Goal: Task Accomplishment & Management: Use online tool/utility

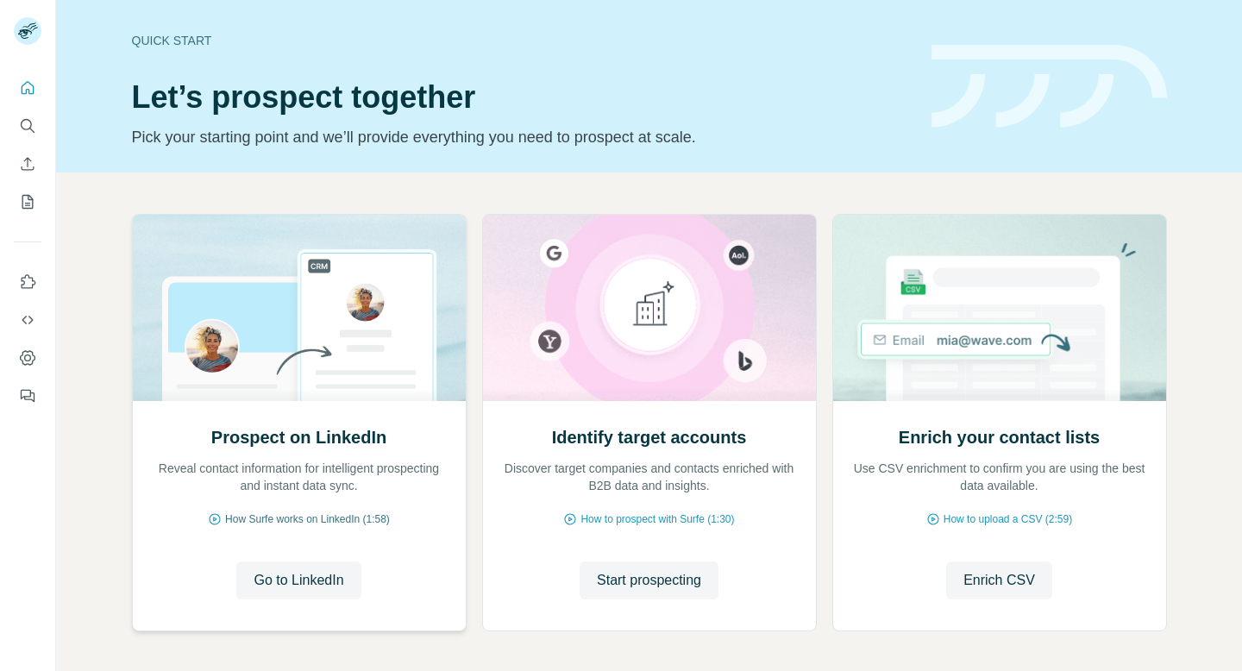
click at [355, 512] on span "How Surfe works on LinkedIn (1:58)" at bounding box center [307, 520] width 165 height 16
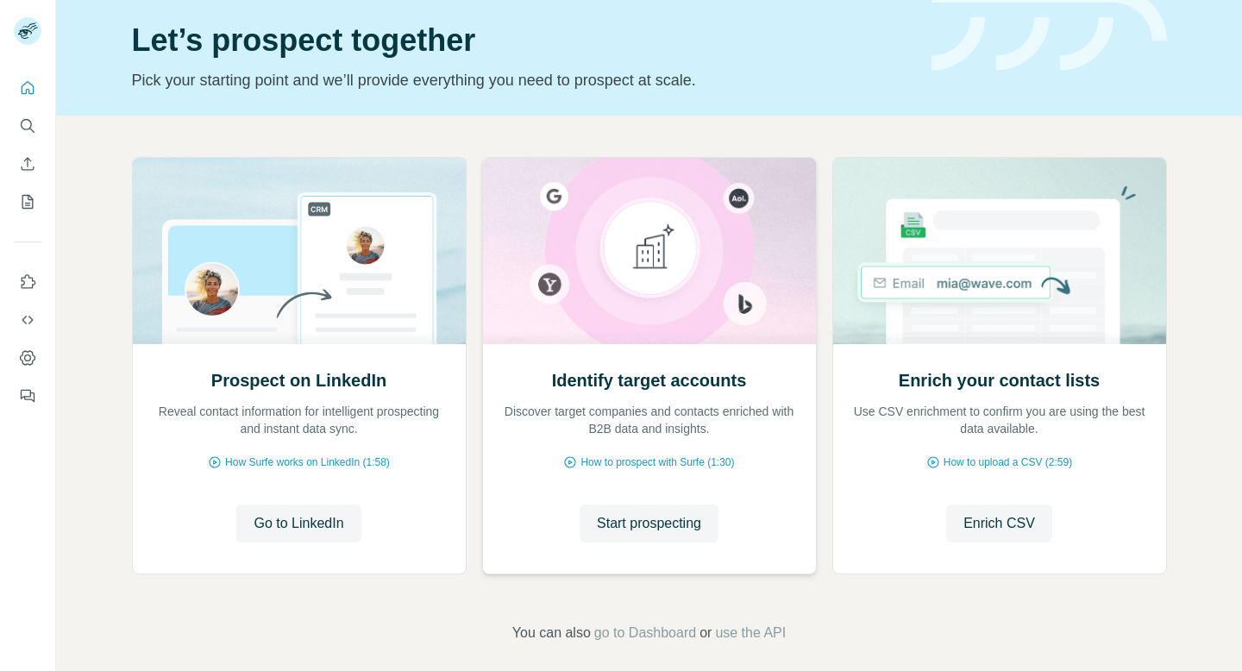
scroll to position [71, 0]
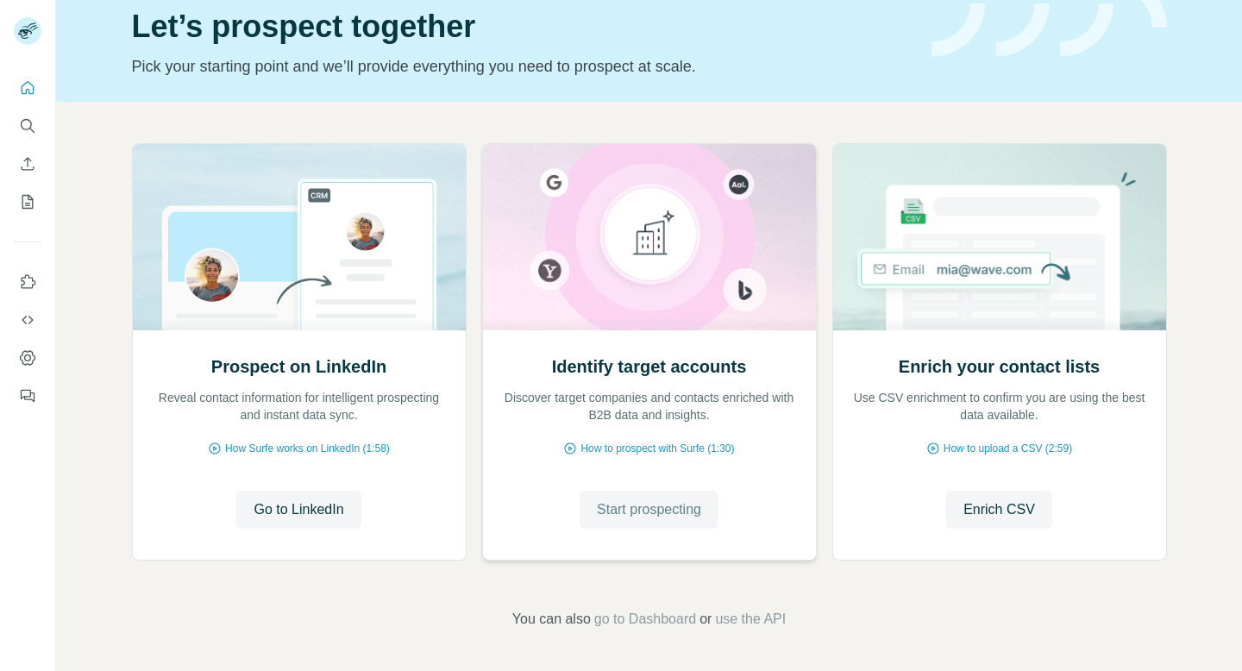
click at [673, 516] on span "Start prospecting" at bounding box center [649, 510] width 104 height 21
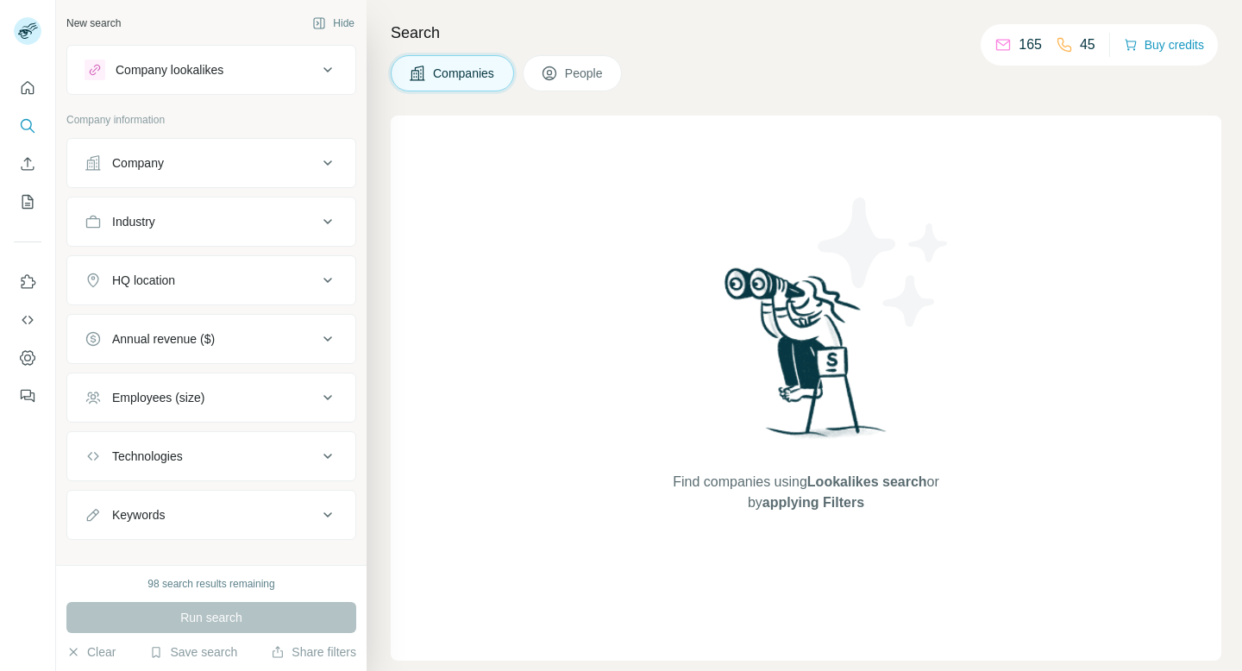
click at [280, 169] on div "Company" at bounding box center [201, 162] width 233 height 17
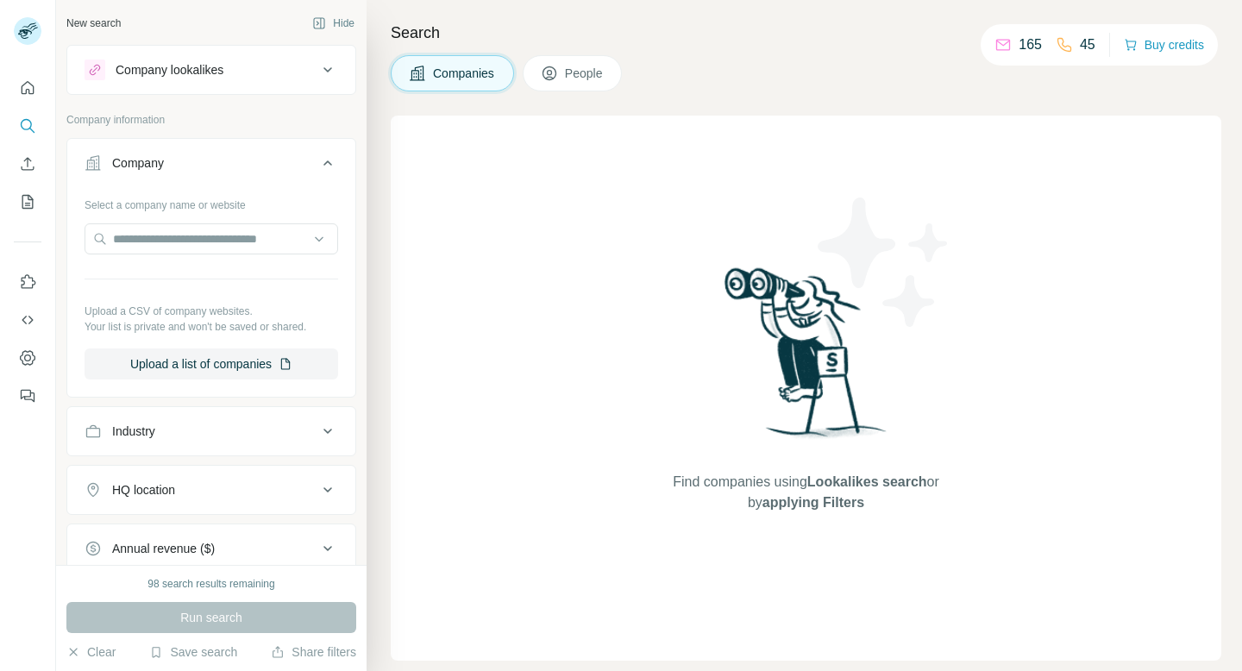
click at [319, 74] on icon at bounding box center [327, 70] width 21 height 21
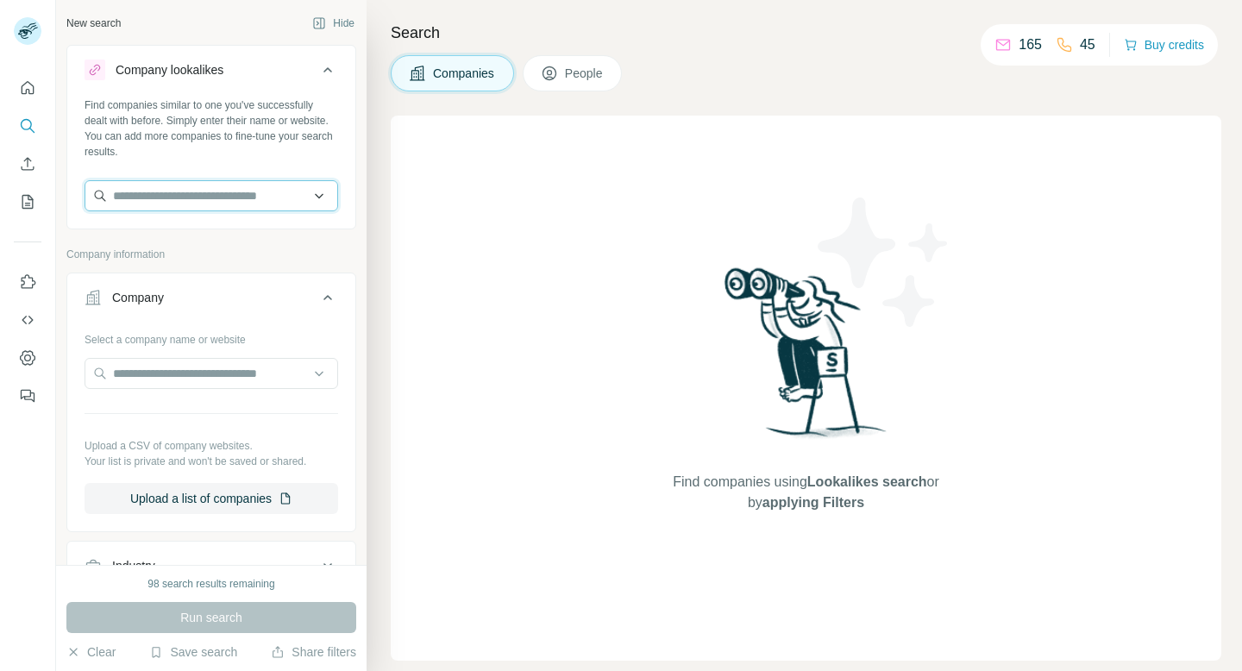
click at [255, 190] on input "text" at bounding box center [212, 195] width 254 height 31
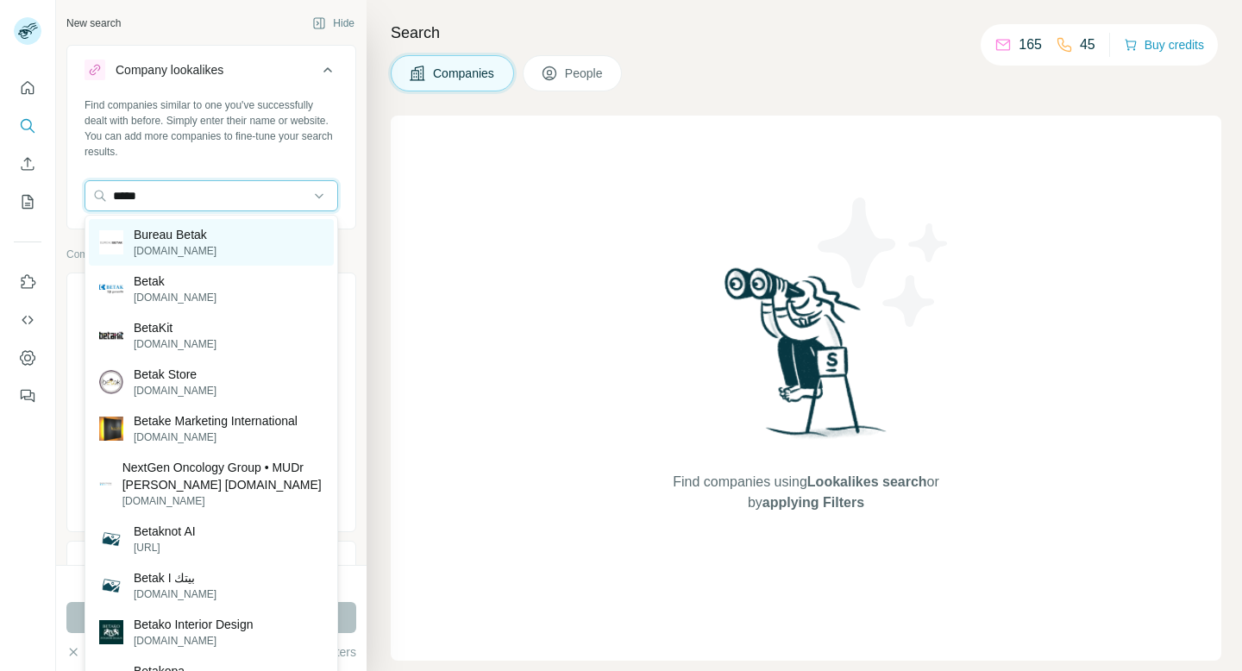
type input "*****"
click at [248, 242] on div "Bureau Betak [DOMAIN_NAME]" at bounding box center [211, 242] width 245 height 47
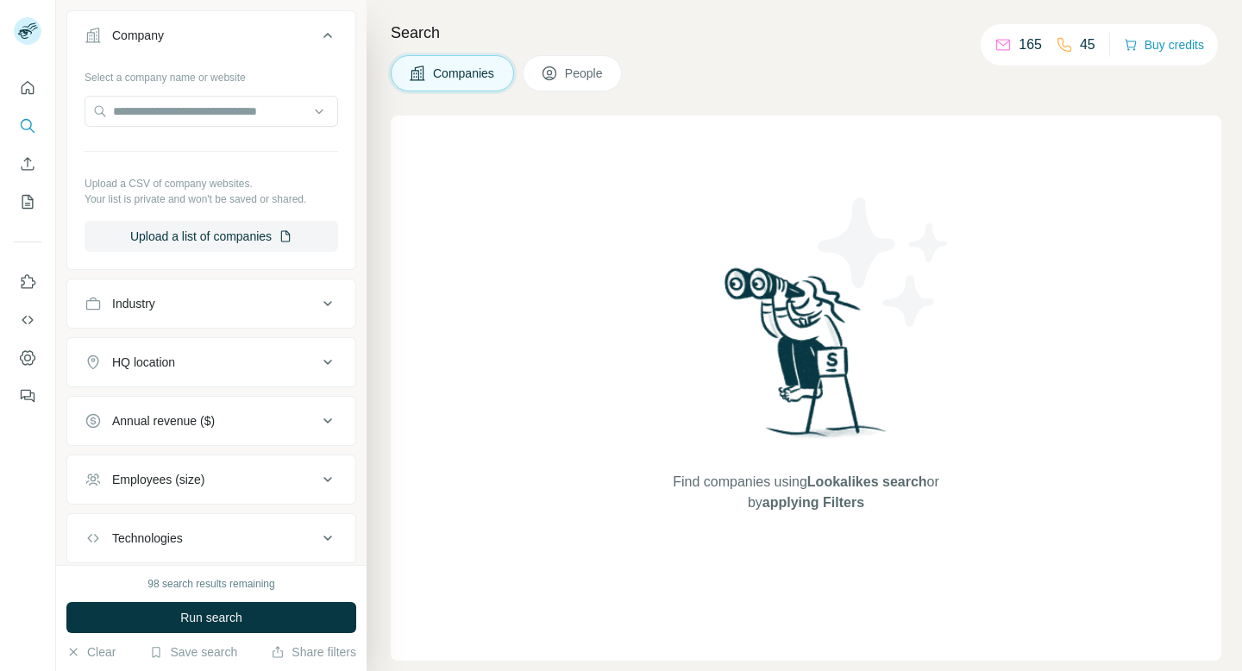
scroll to position [408, 0]
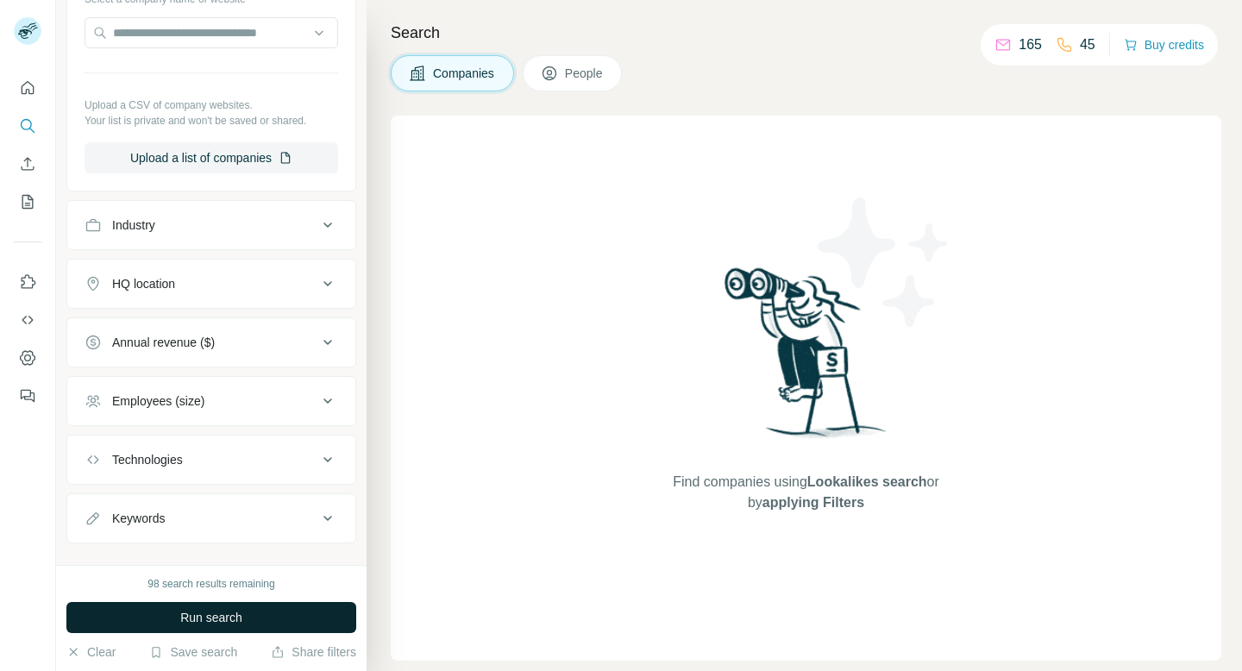
click at [269, 608] on button "Run search" at bounding box center [211, 617] width 290 height 31
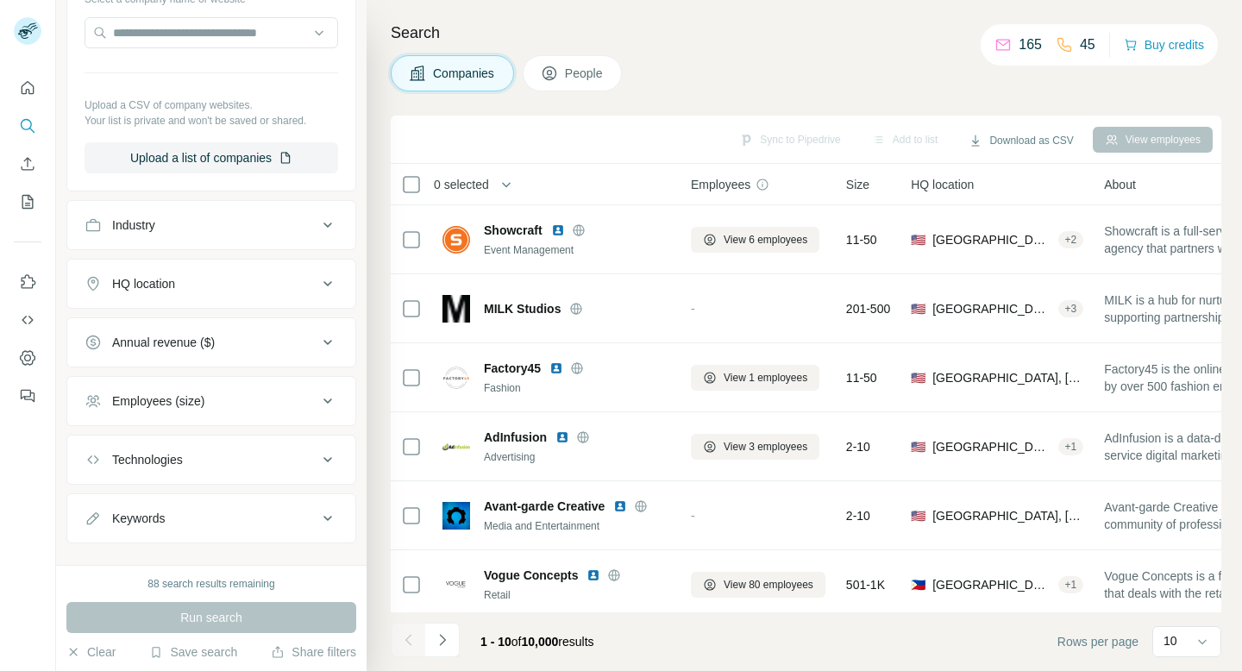
click at [231, 290] on div "HQ location" at bounding box center [201, 283] width 233 height 17
click at [217, 326] on input "text" at bounding box center [212, 326] width 254 height 31
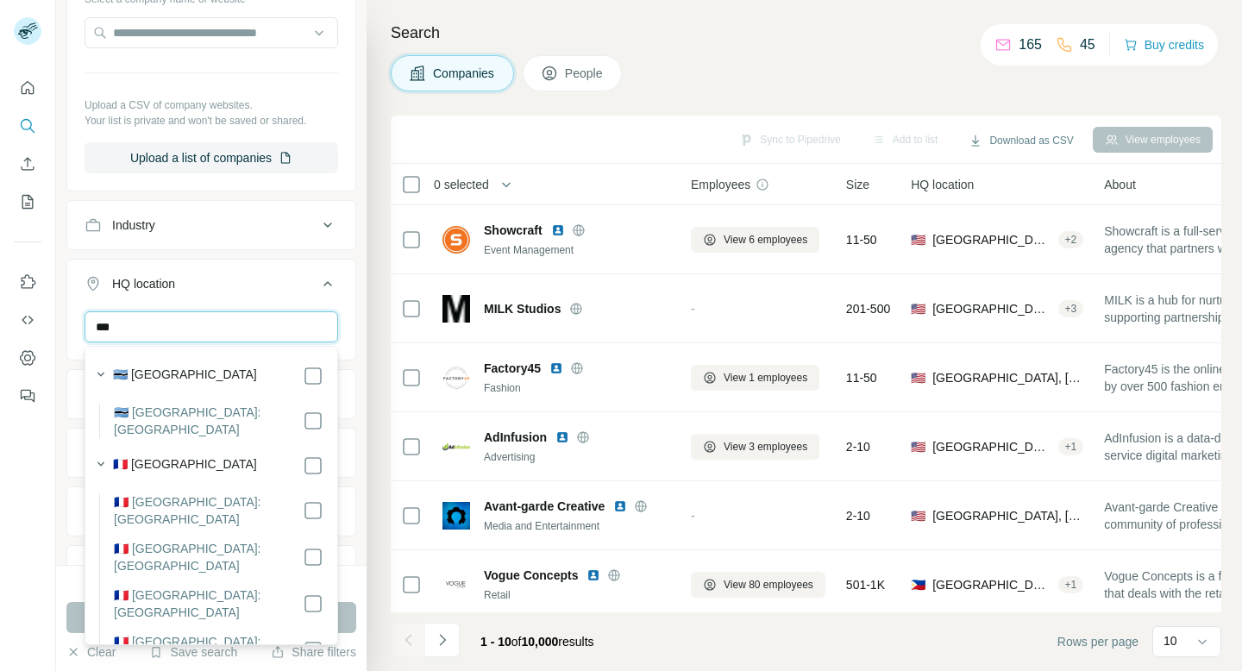
type input "***"
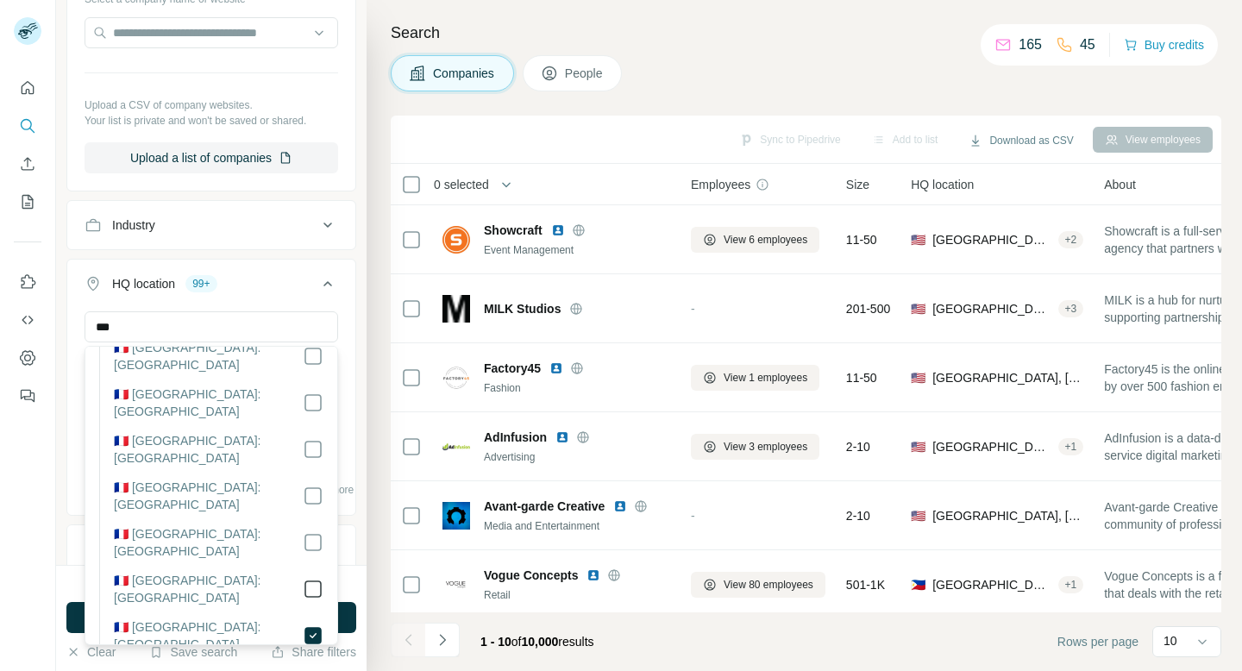
scroll to position [157, 0]
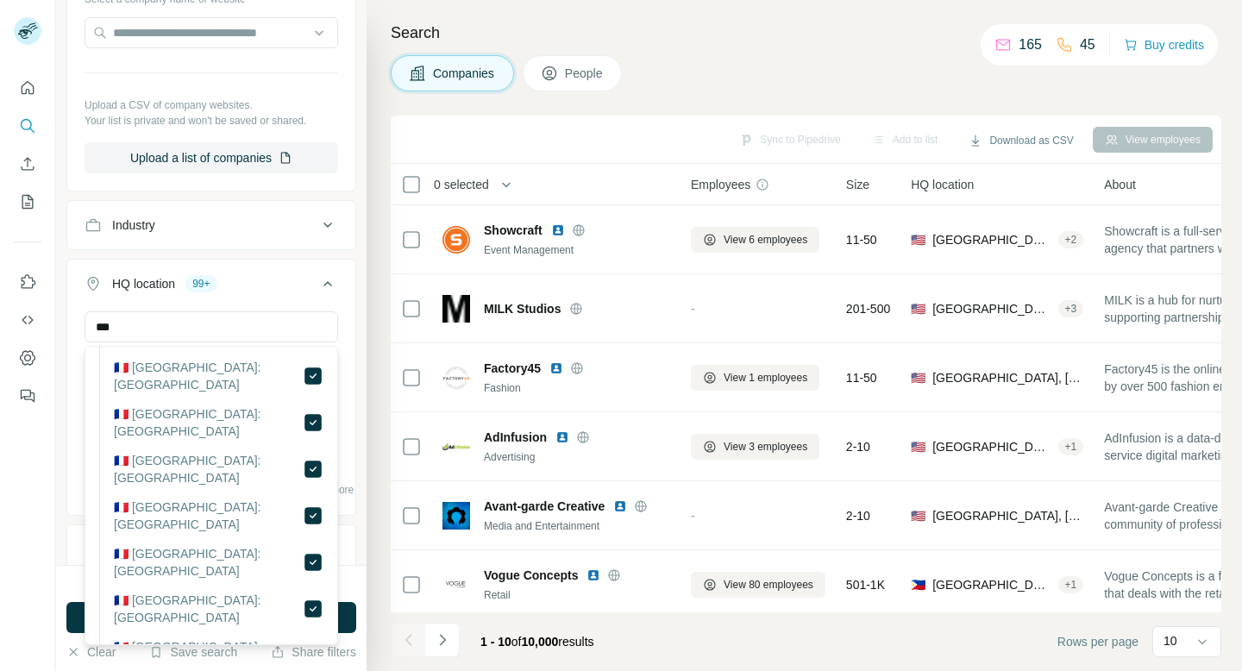
scroll to position [3986, 0]
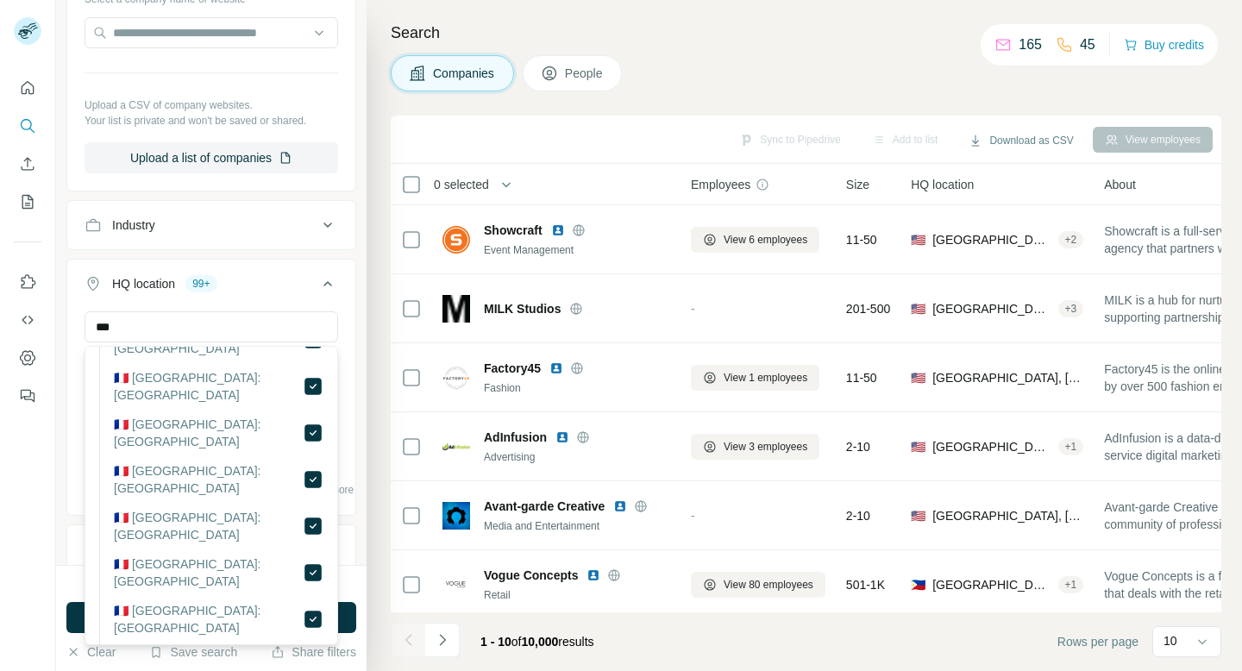
scroll to position [4082, 0]
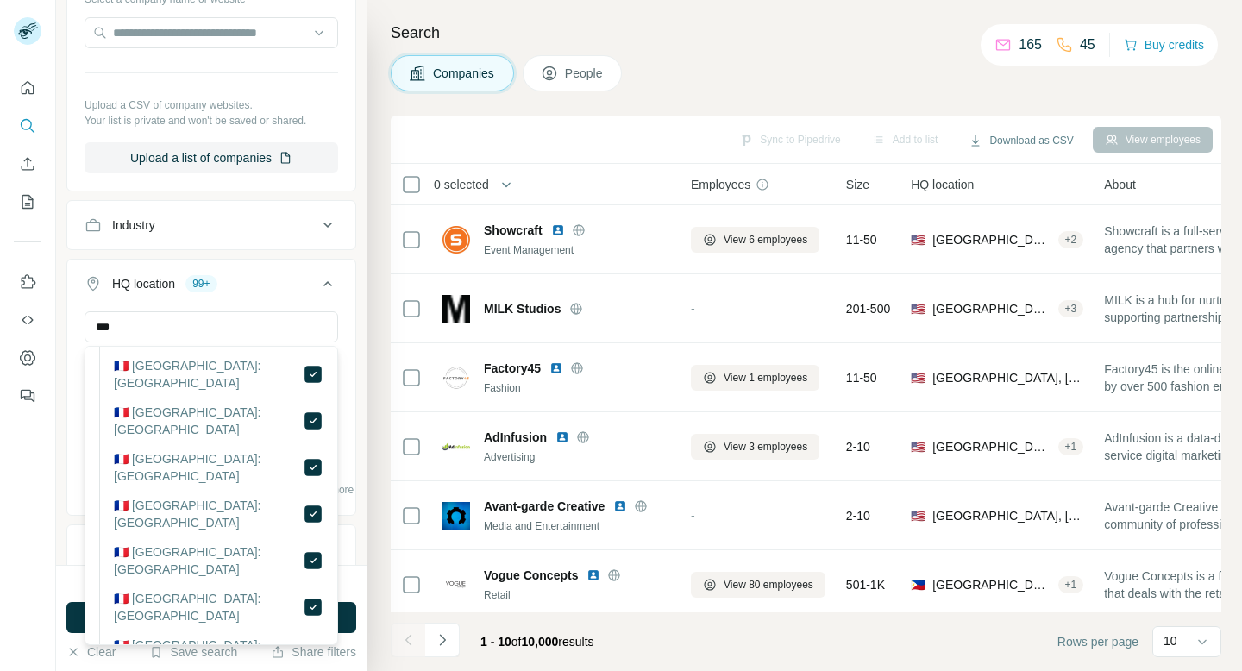
scroll to position [4182, 0]
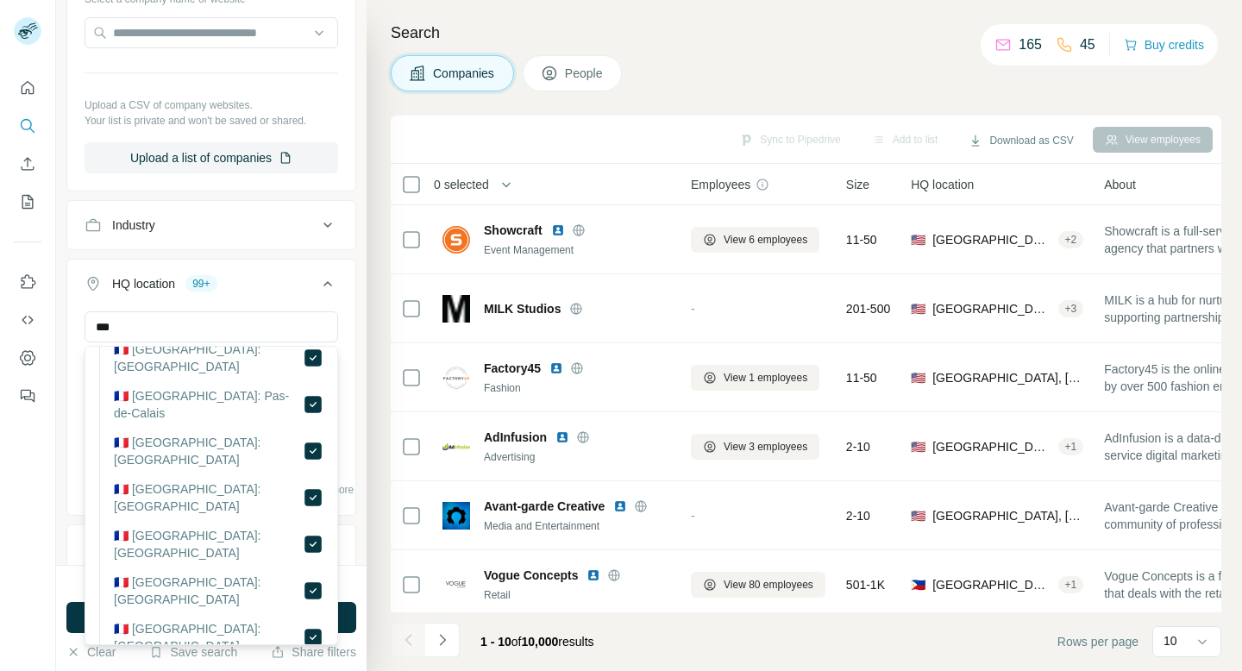
scroll to position [2901, 0]
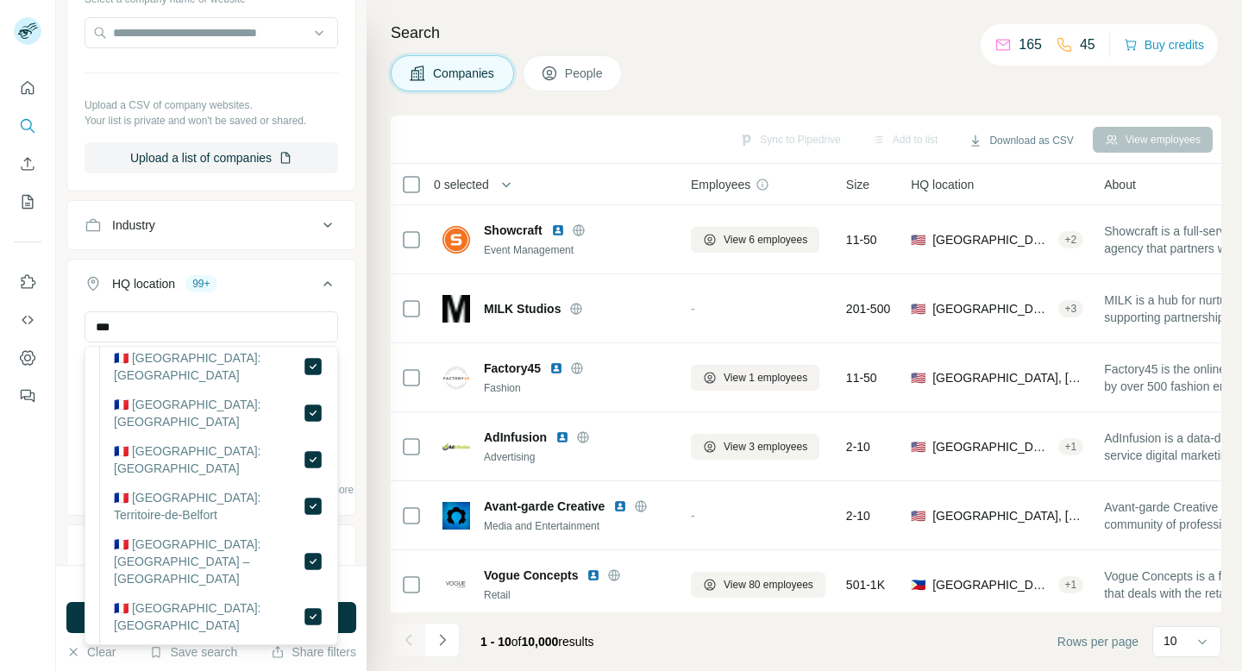
scroll to position [1333, 0]
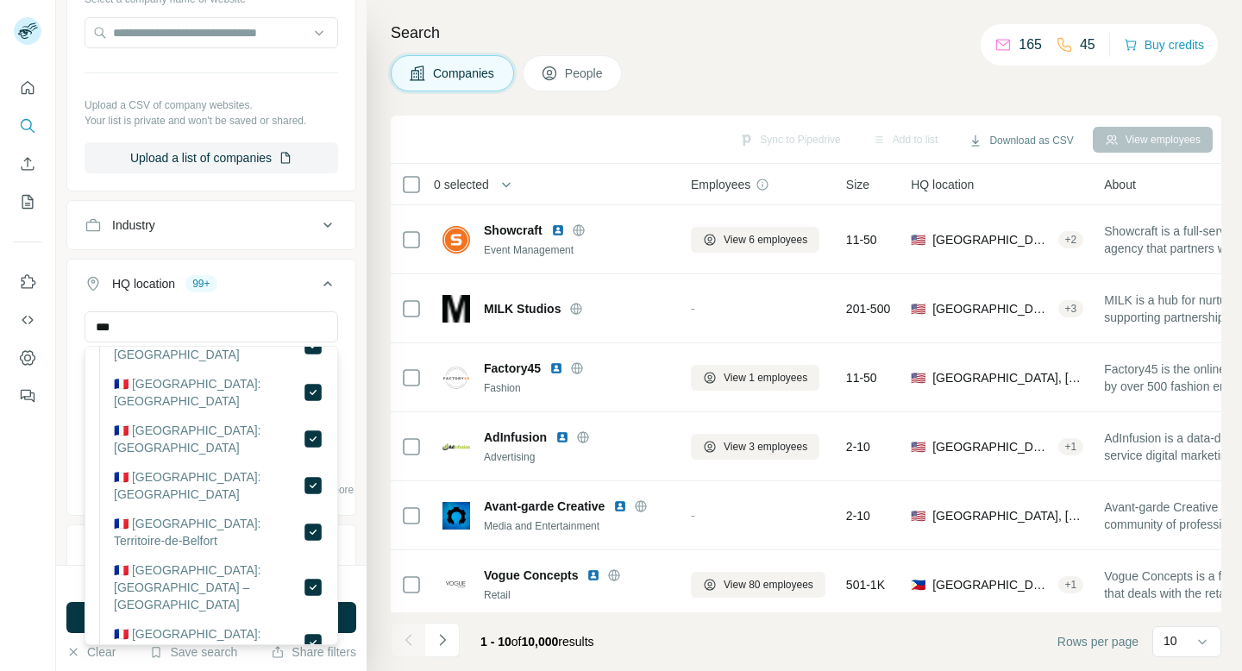
click at [326, 284] on icon at bounding box center [328, 283] width 9 height 5
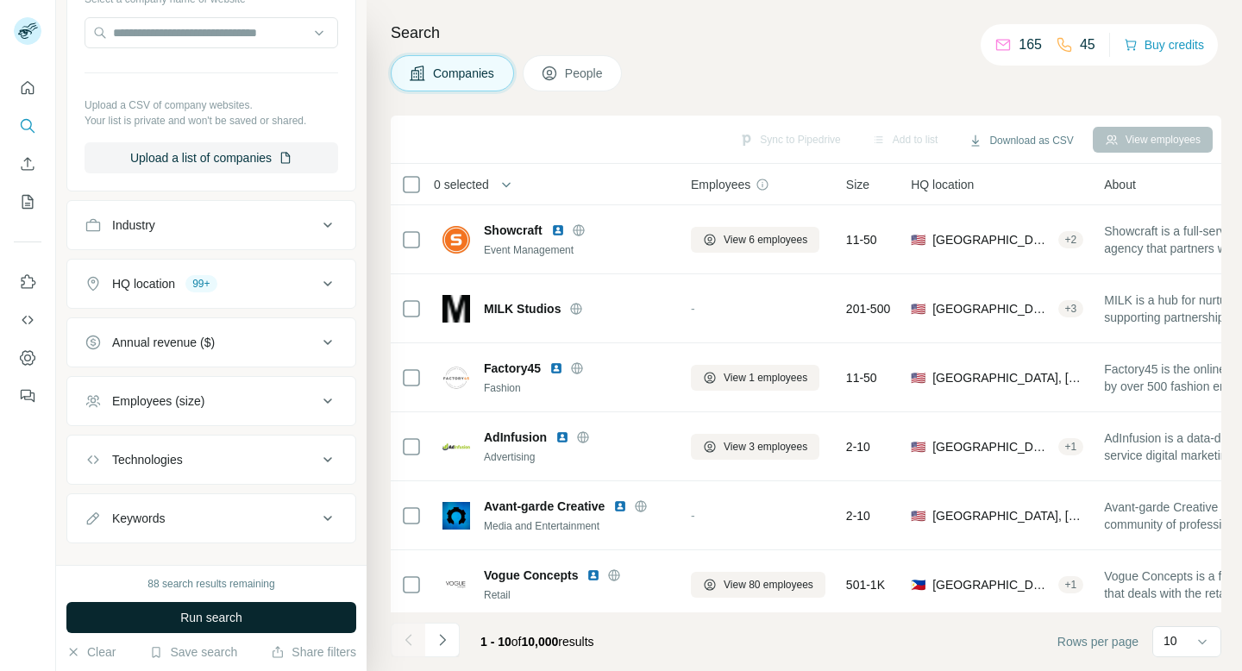
click at [240, 616] on span "Run search" at bounding box center [211, 617] width 62 height 17
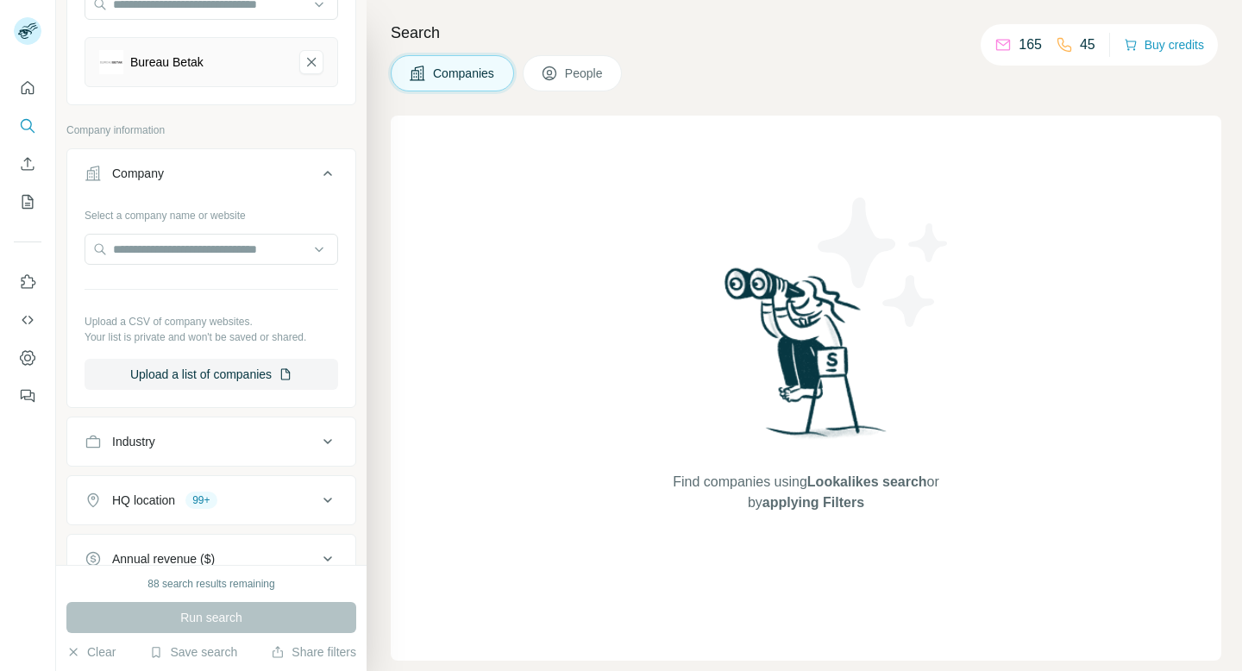
scroll to position [0, 0]
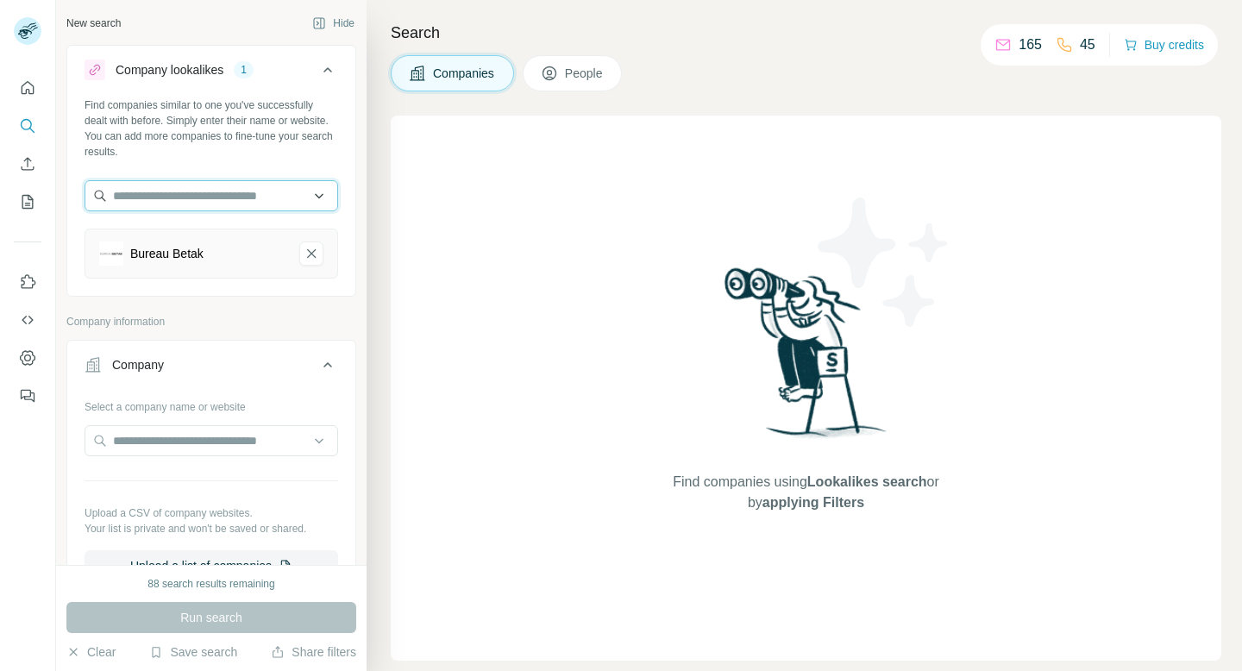
click at [276, 195] on input "text" at bounding box center [212, 195] width 254 height 31
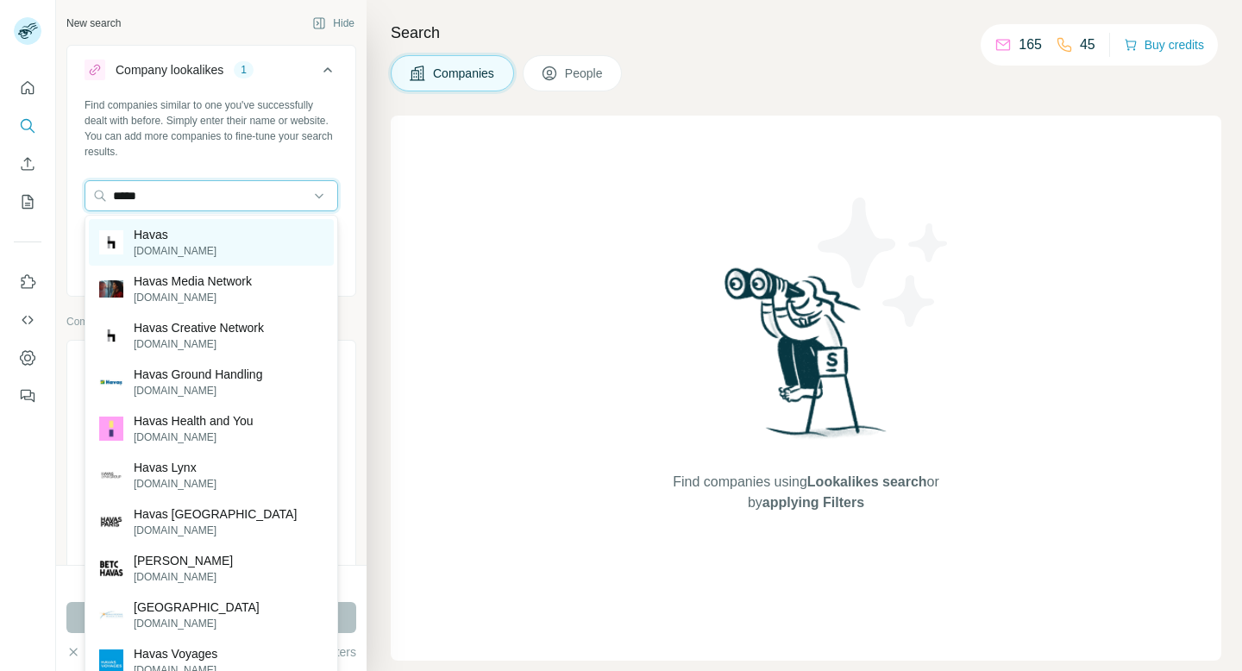
type input "*****"
click at [280, 246] on div "Havas [DOMAIN_NAME]" at bounding box center [211, 242] width 245 height 47
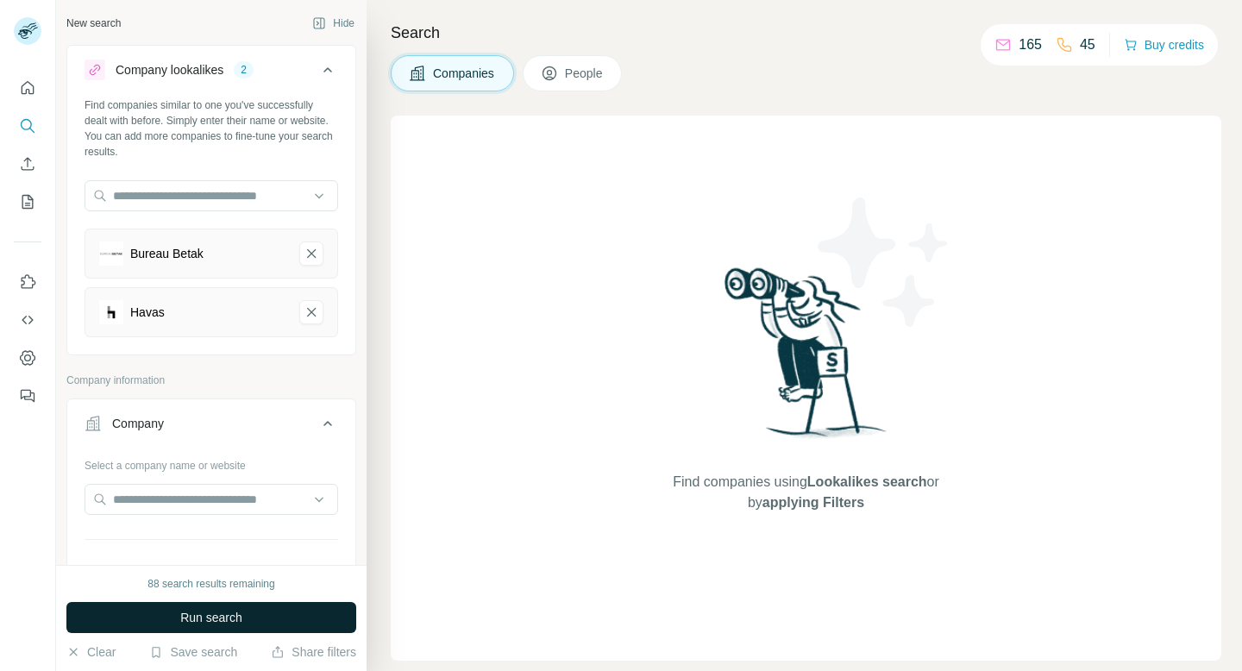
click at [275, 617] on button "Run search" at bounding box center [211, 617] width 290 height 31
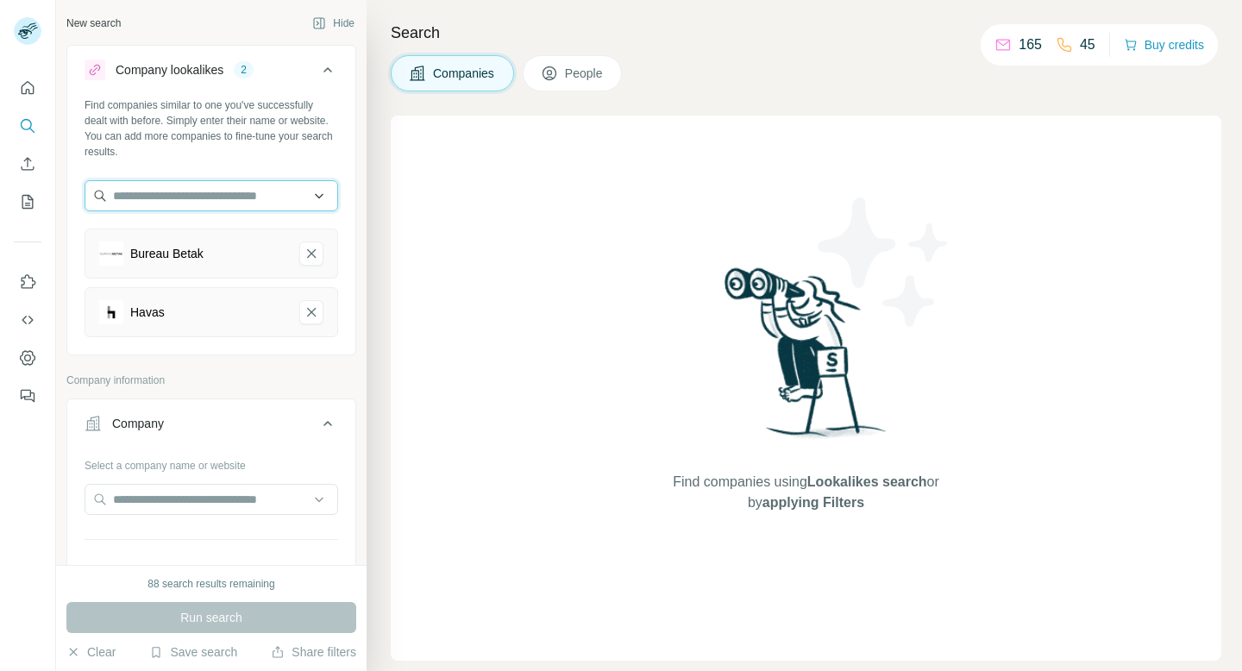
click at [243, 198] on input "text" at bounding box center [212, 195] width 254 height 31
type input "*"
